Goal: Task Accomplishment & Management: Complete application form

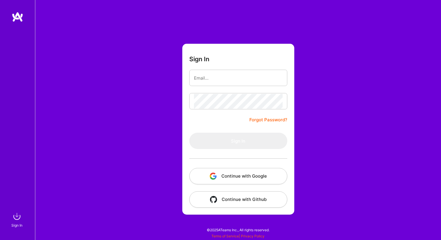
click at [232, 166] on div at bounding box center [238, 158] width 98 height 19
click at [227, 177] on button "Continue with Google" at bounding box center [238, 176] width 98 height 16
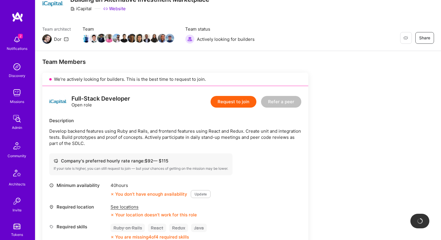
scroll to position [84, 0]
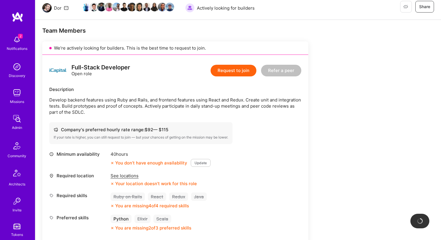
click at [236, 69] on button "Request to join" at bounding box center [233, 71] width 46 height 12
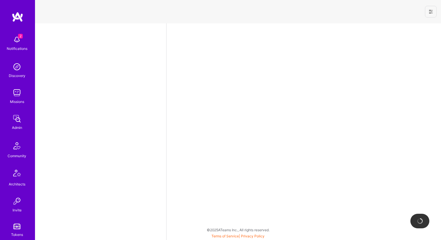
select select "NI"
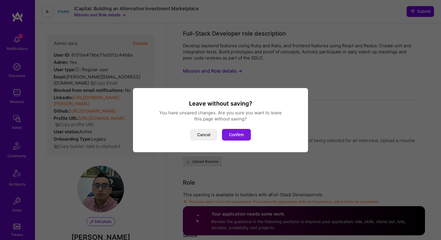
click at [238, 134] on button "Confirm" at bounding box center [236, 135] width 29 height 12
